Goal: Navigation & Orientation: Find specific page/section

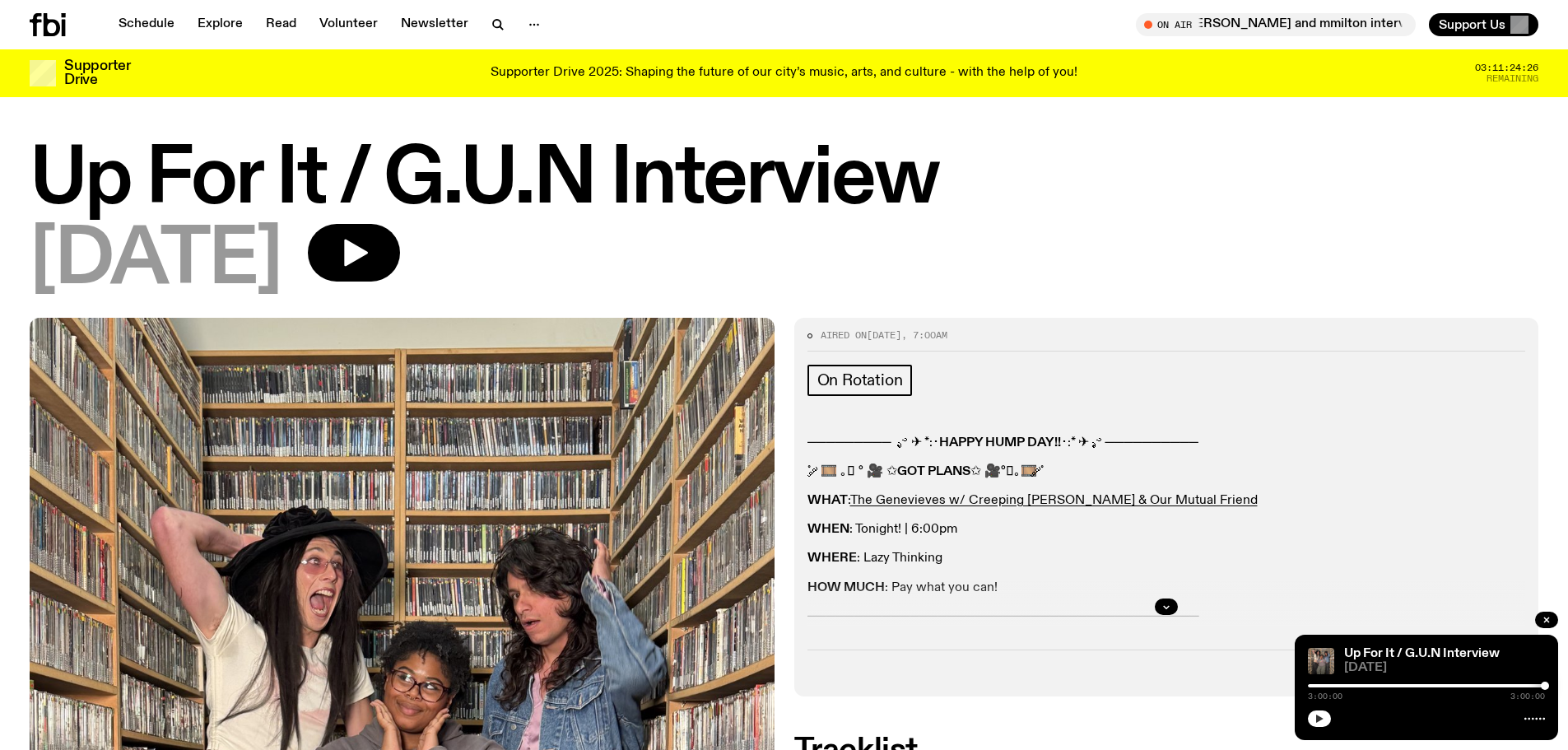
scroll to position [1474, 0]
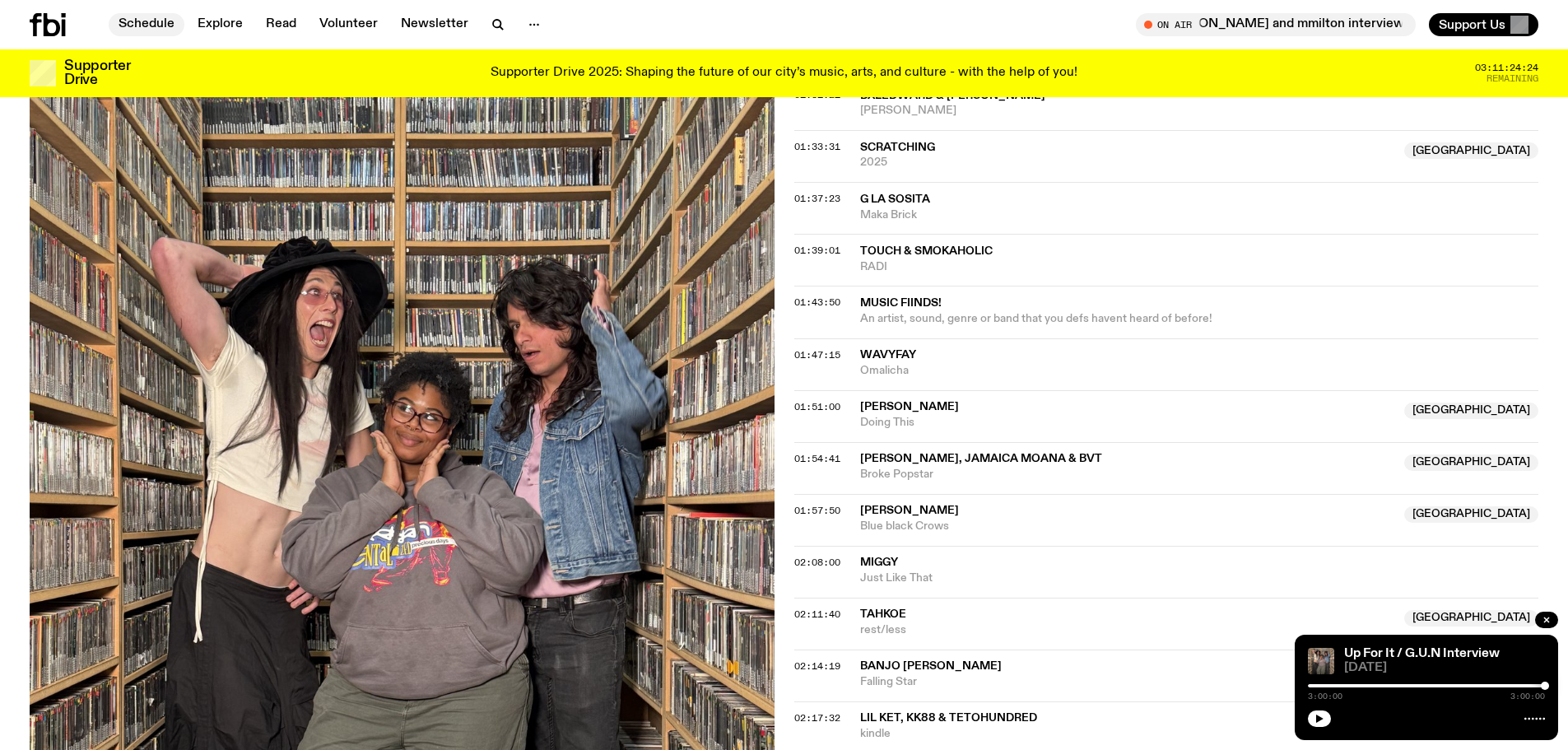
click at [138, 18] on link "Schedule" at bounding box center [146, 24] width 76 height 23
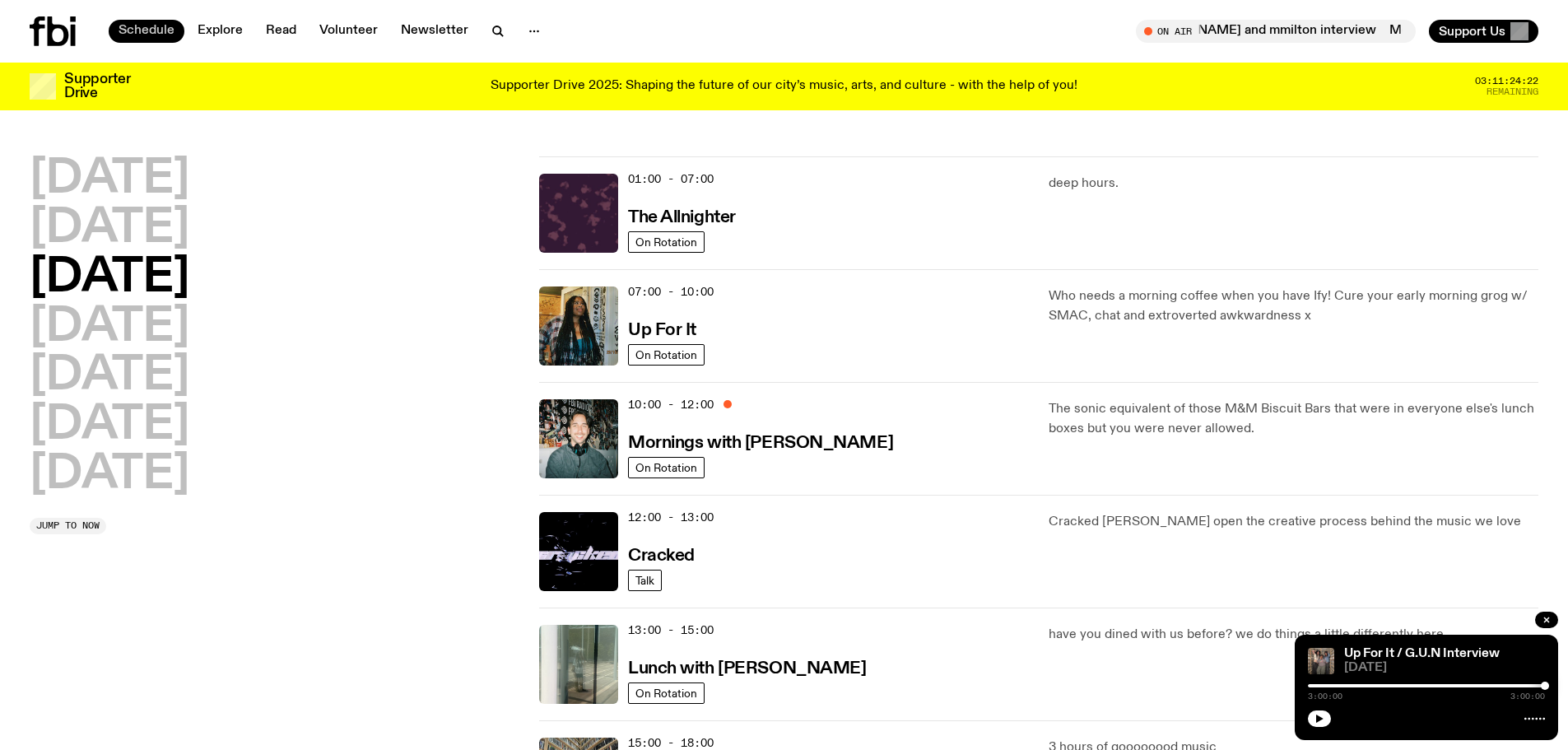
click at [138, 18] on div "Schedule Explore Read Volunteer Newsletter" at bounding box center [404, 31] width 748 height 30
click at [1387, 655] on link "Up For It / G.U.N Interview" at bounding box center [1422, 653] width 155 height 13
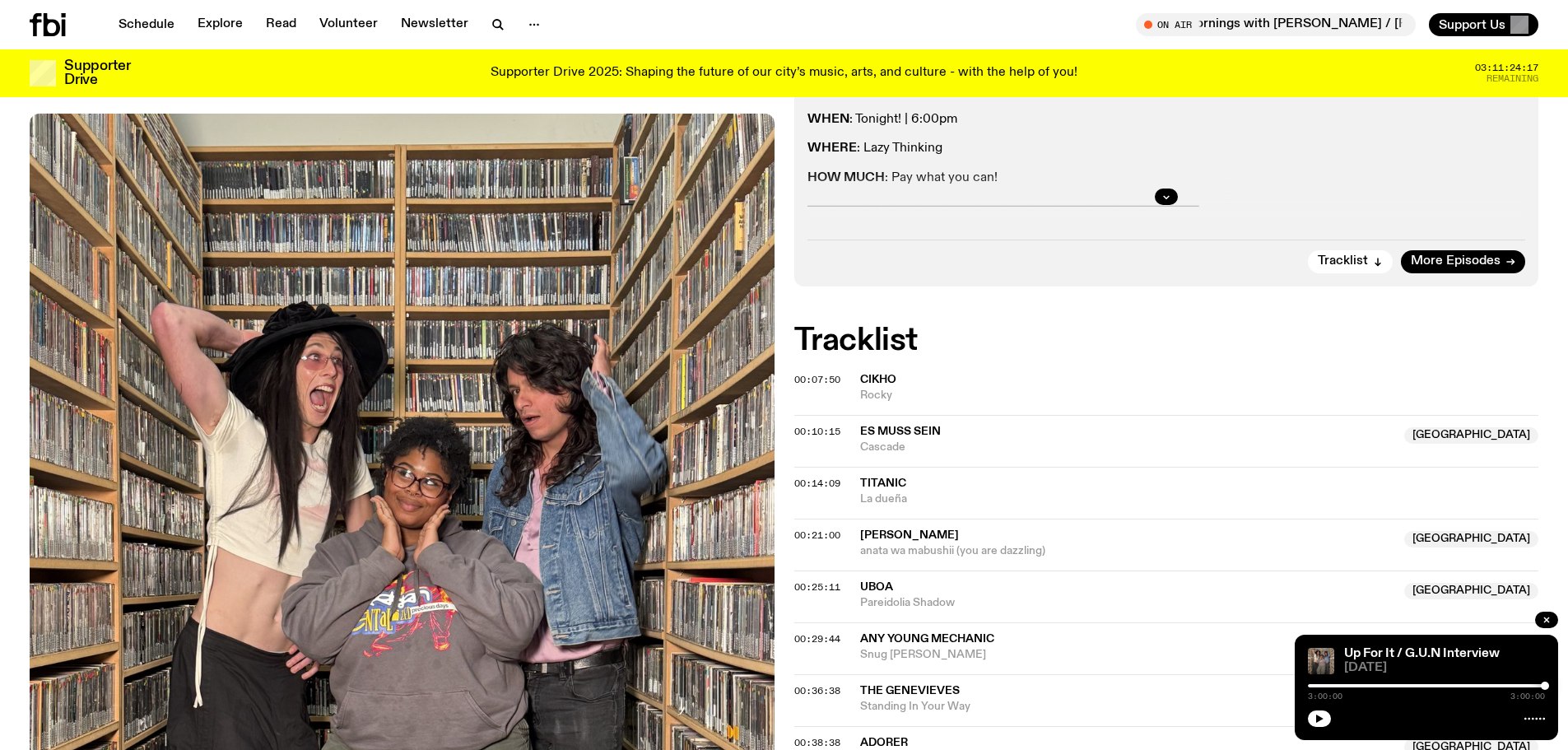
scroll to position [569, 0]
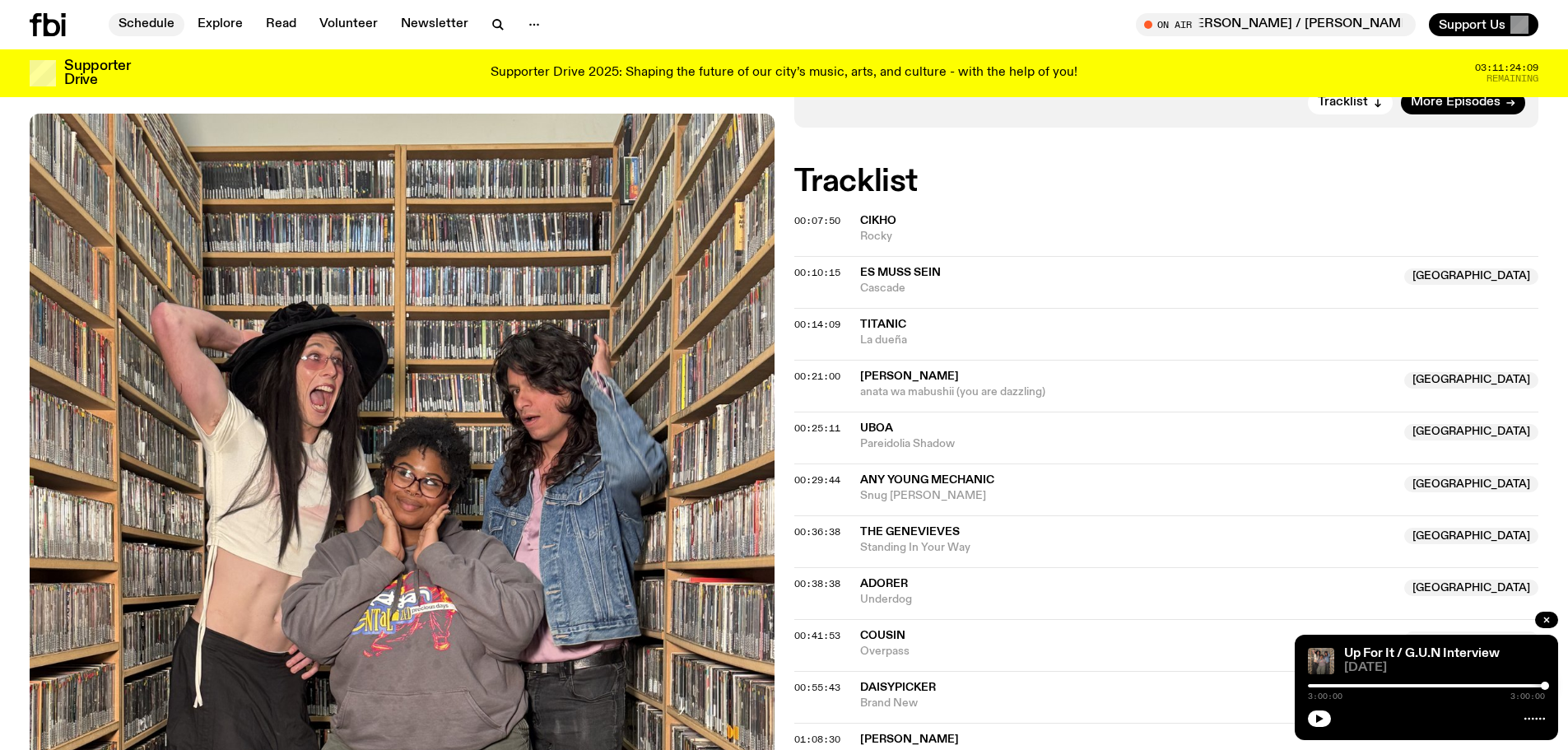
click at [147, 21] on link "Schedule" at bounding box center [146, 24] width 76 height 23
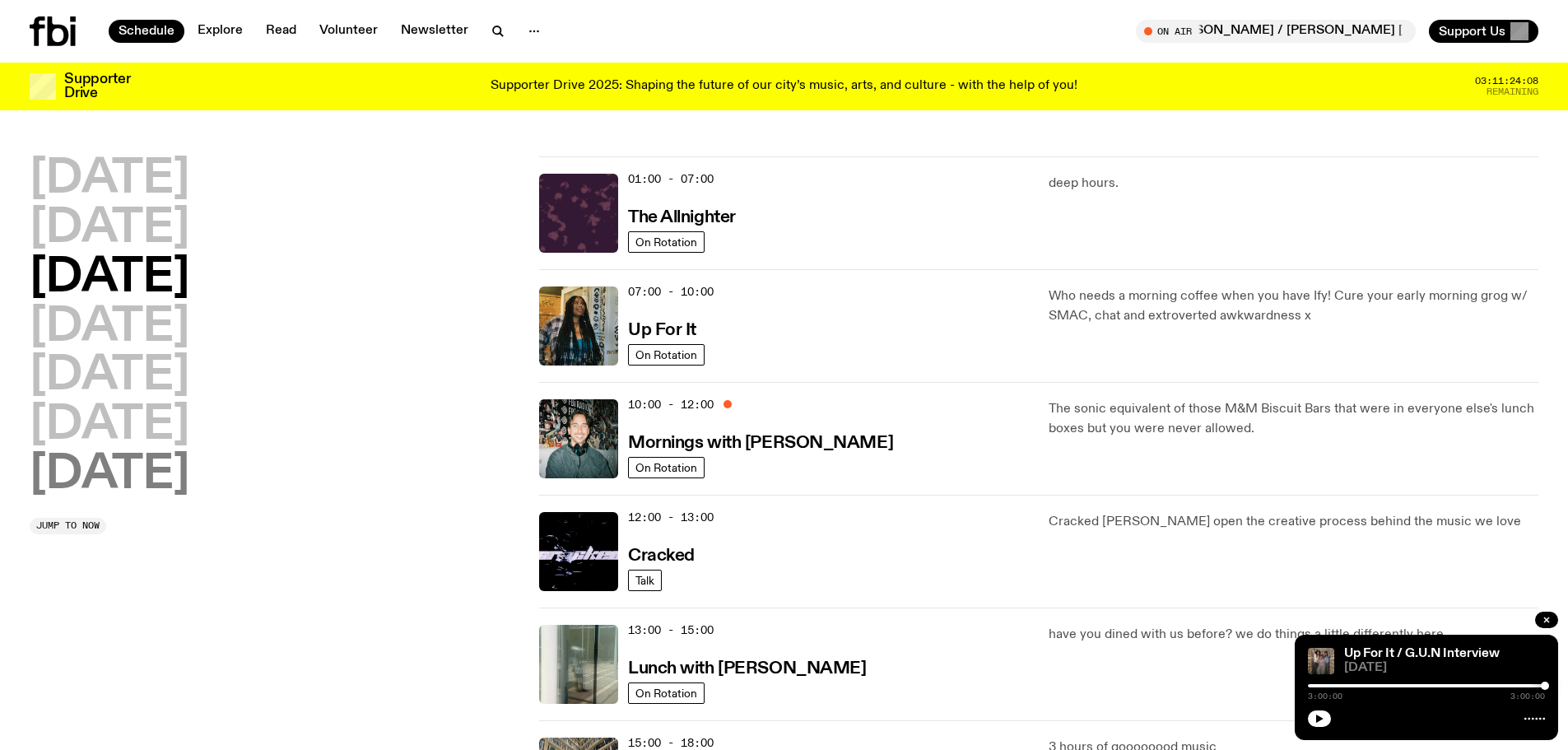
click at [161, 475] on h2 "[DATE]" at bounding box center [109, 475] width 160 height 46
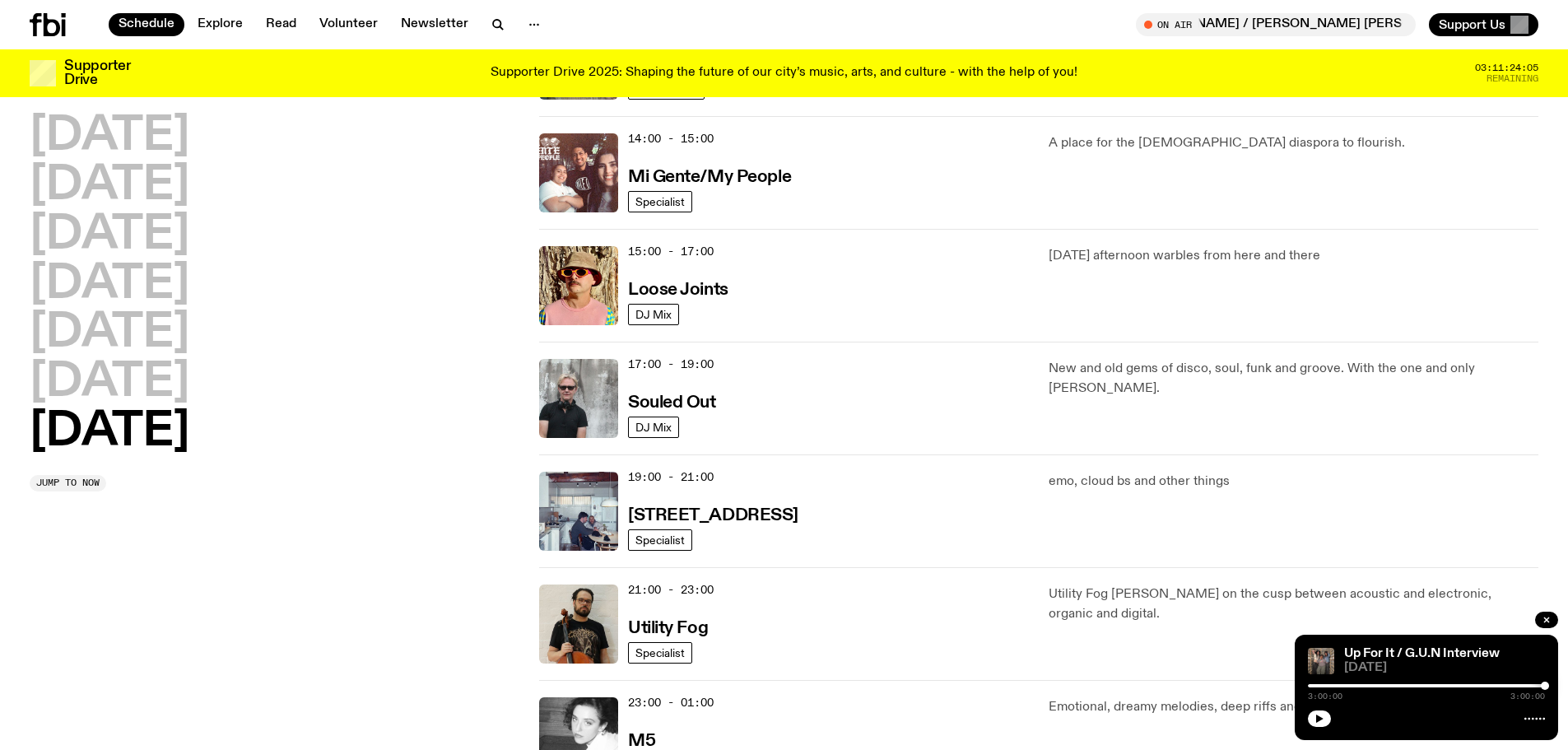
scroll to position [788, 0]
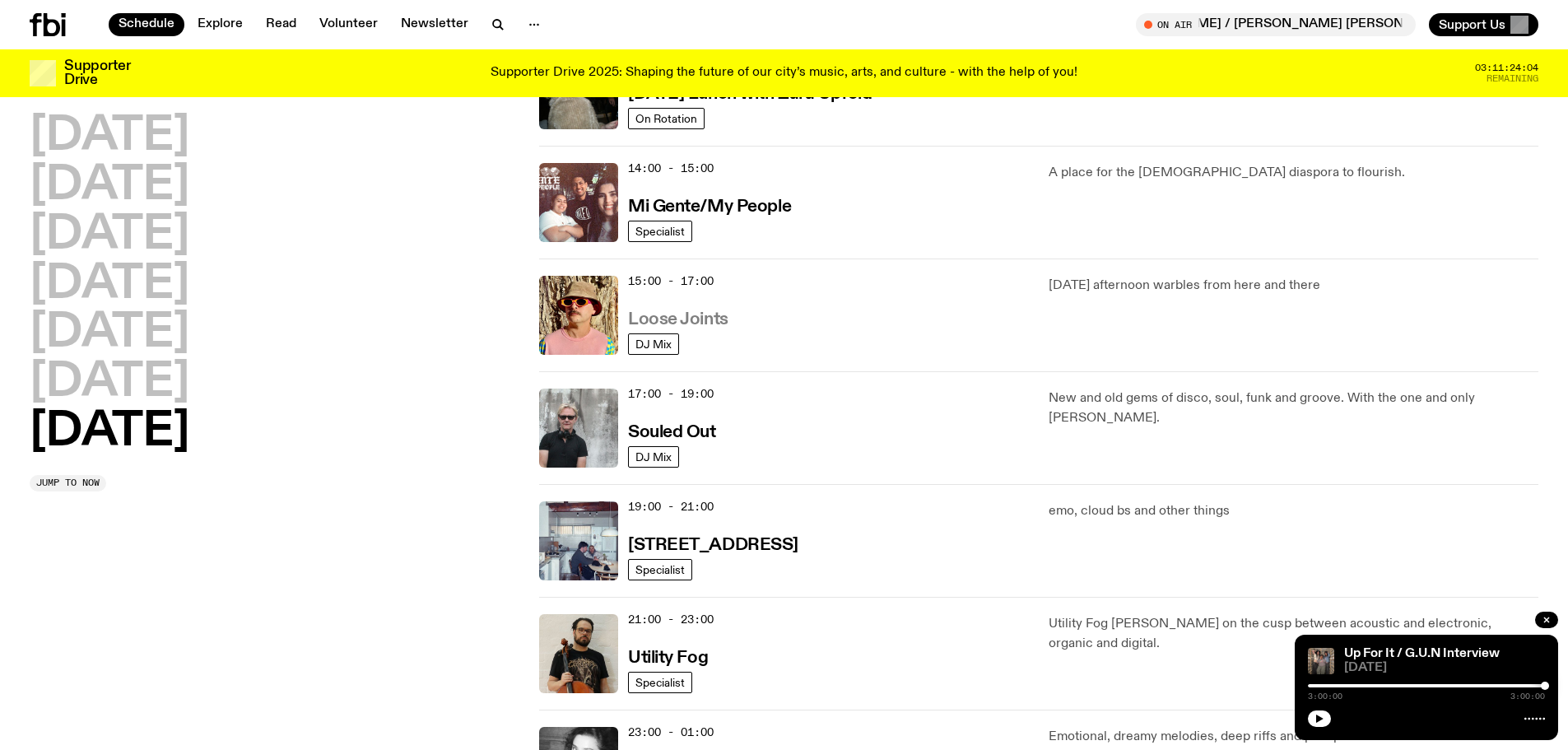
click at [698, 315] on h3 "Loose Joints" at bounding box center [679, 319] width 101 height 17
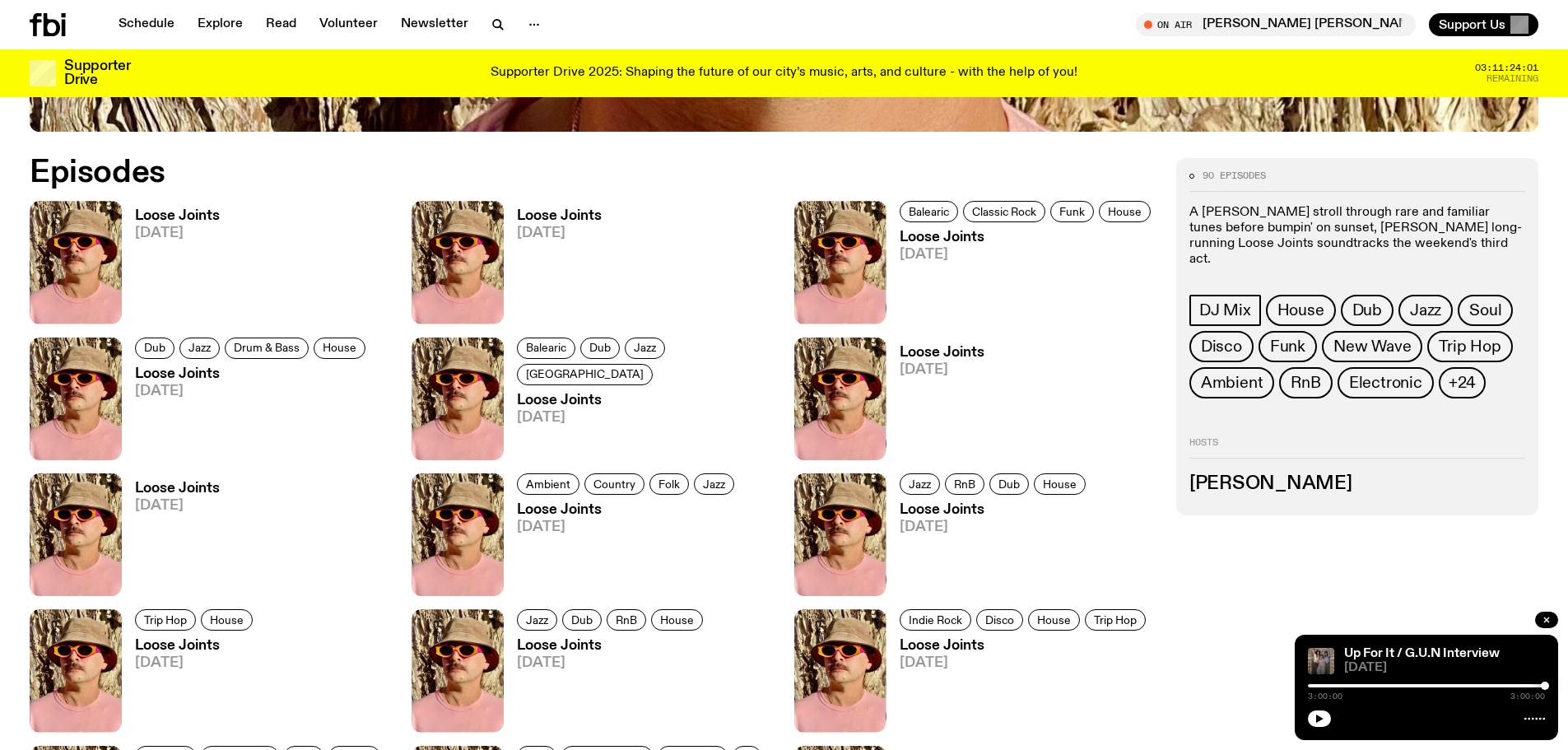
scroll to position [897, 0]
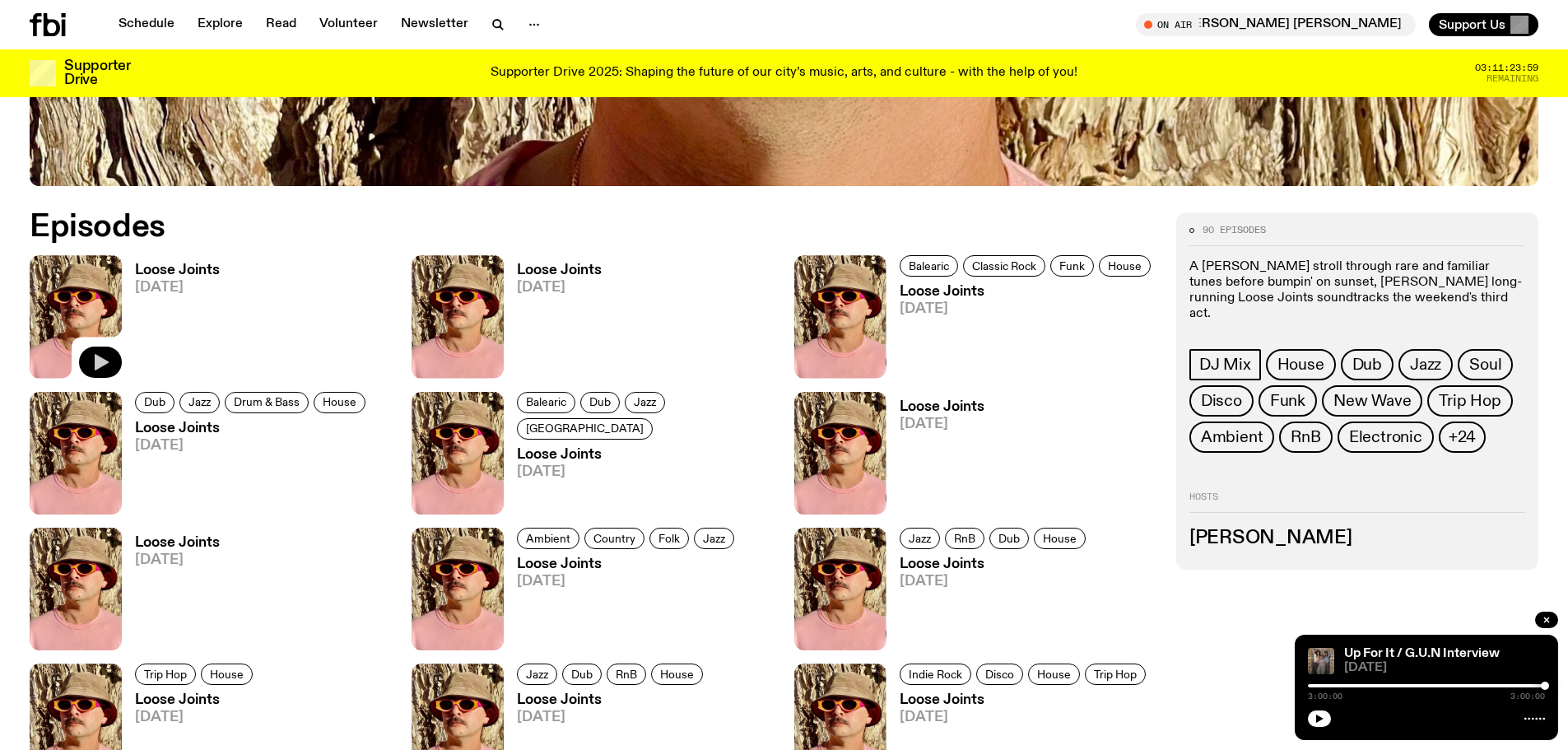
click at [93, 360] on icon "button" at bounding box center [100, 362] width 20 height 20
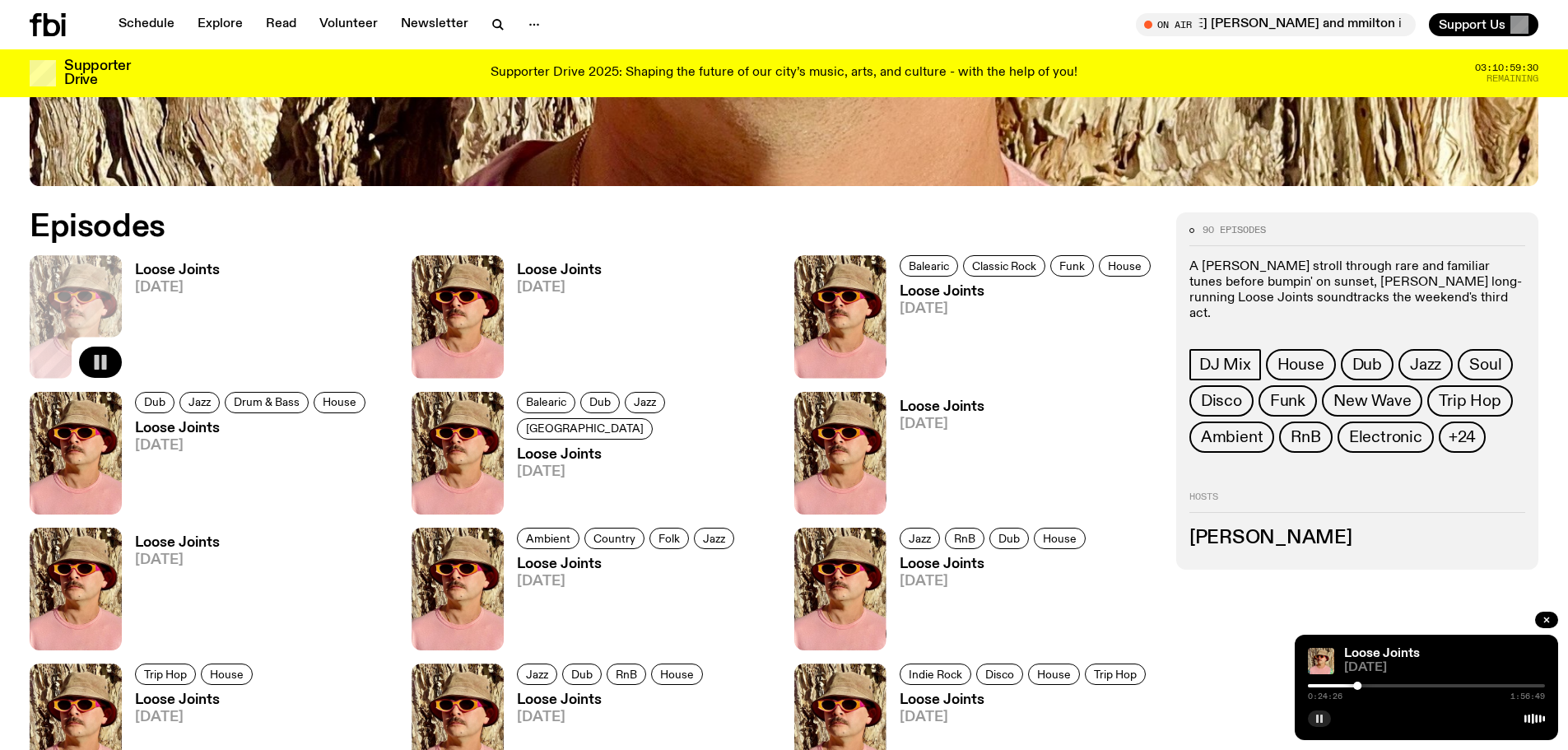
click at [1319, 718] on rect "button" at bounding box center [1317, 719] width 3 height 9
